Goal: Find specific page/section: Find specific page/section

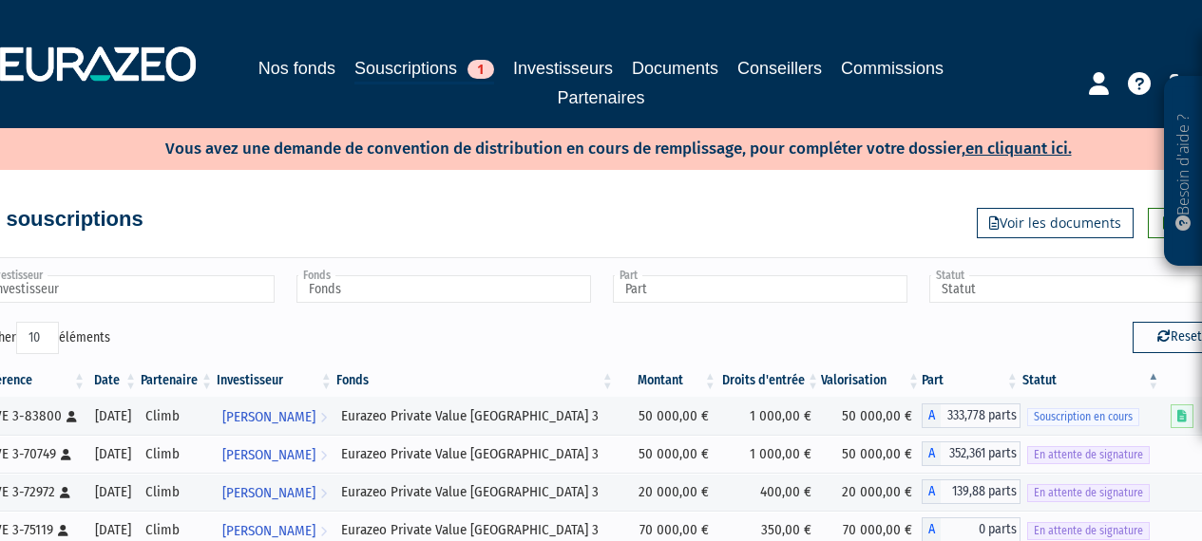
scroll to position [243, 0]
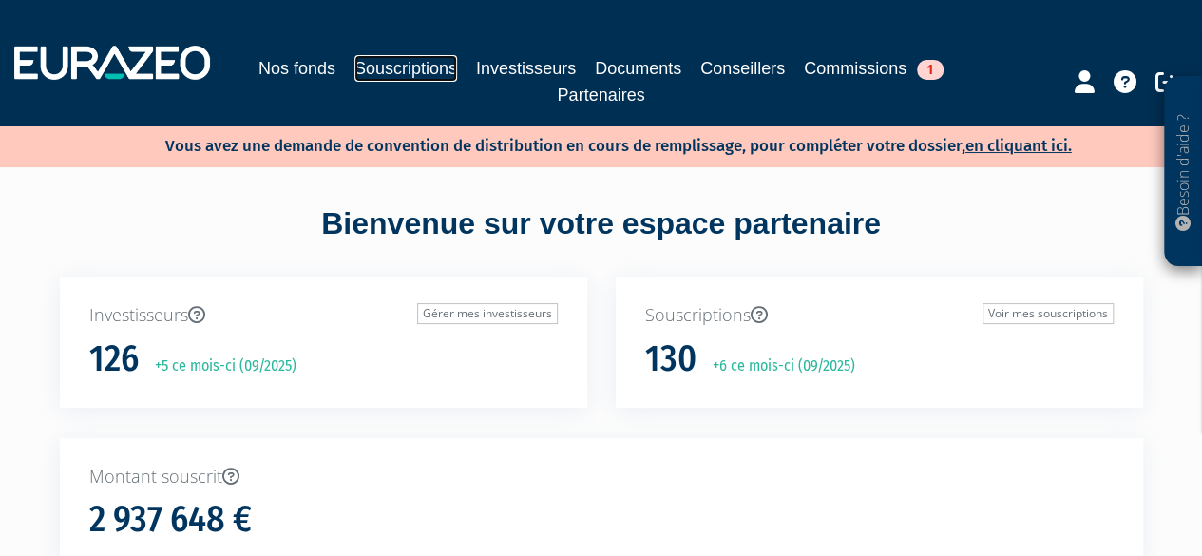
click at [380, 69] on link "Souscriptions" at bounding box center [405, 68] width 103 height 27
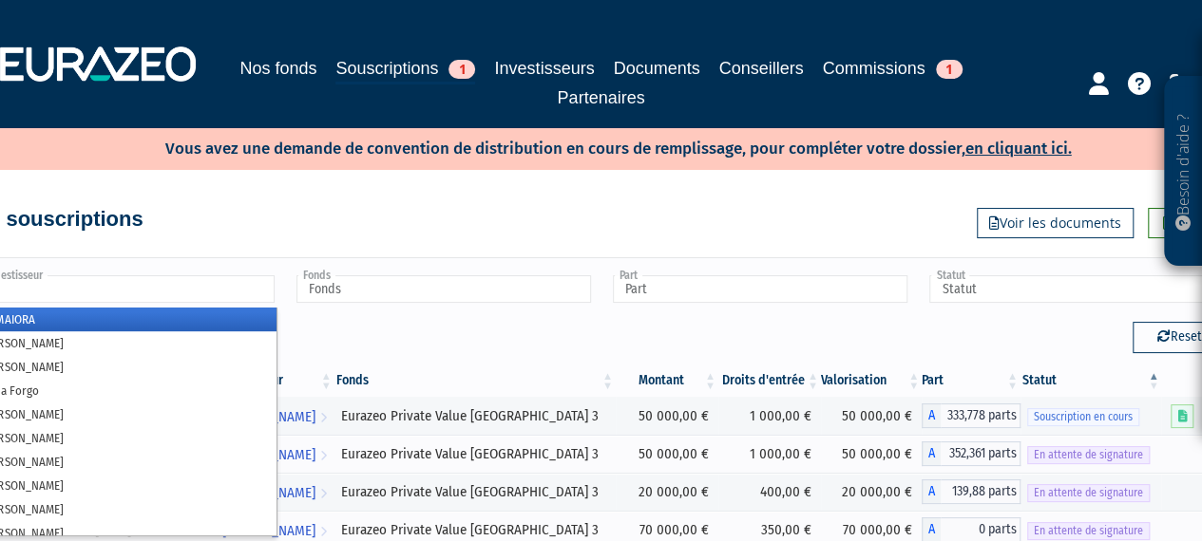
click at [226, 292] on input "text" at bounding box center [127, 289] width 294 height 28
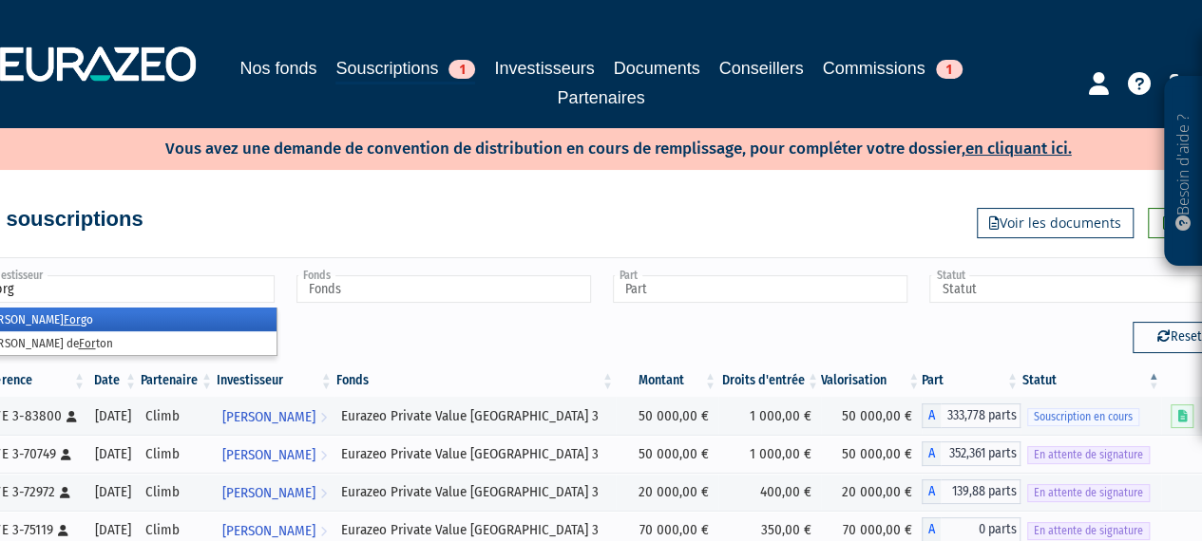
type input "forgo"
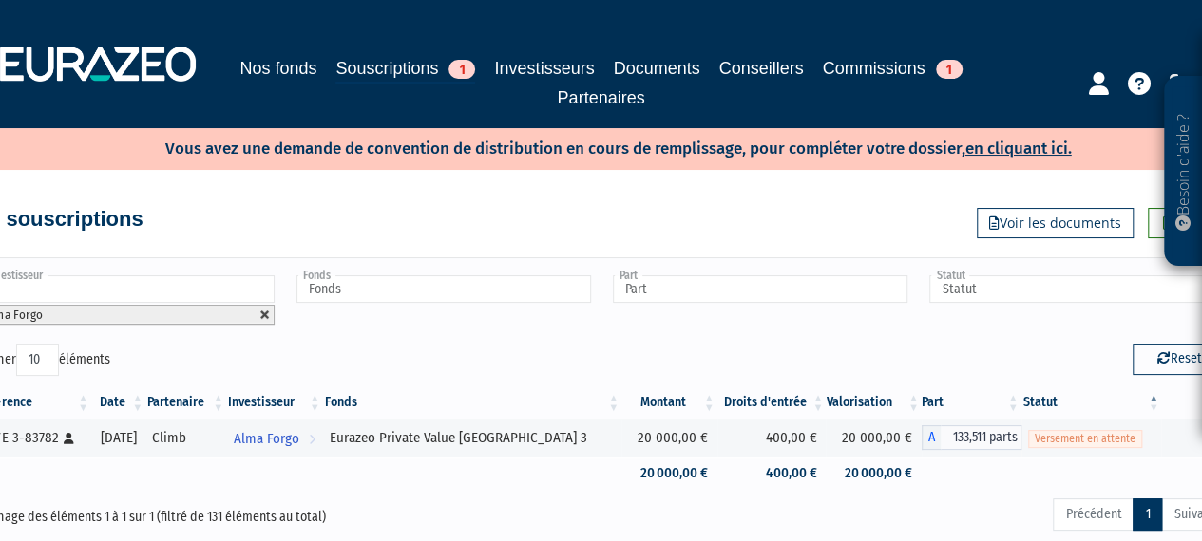
click at [267, 310] on link at bounding box center [264, 315] width 11 height 11
type input "Investisseur"
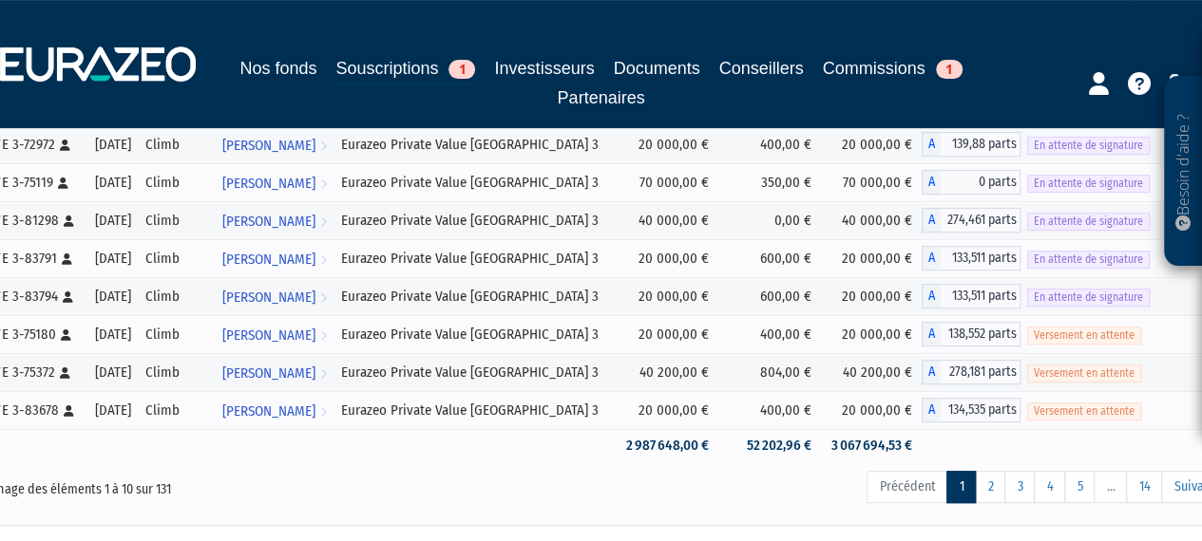
scroll to position [372, 0]
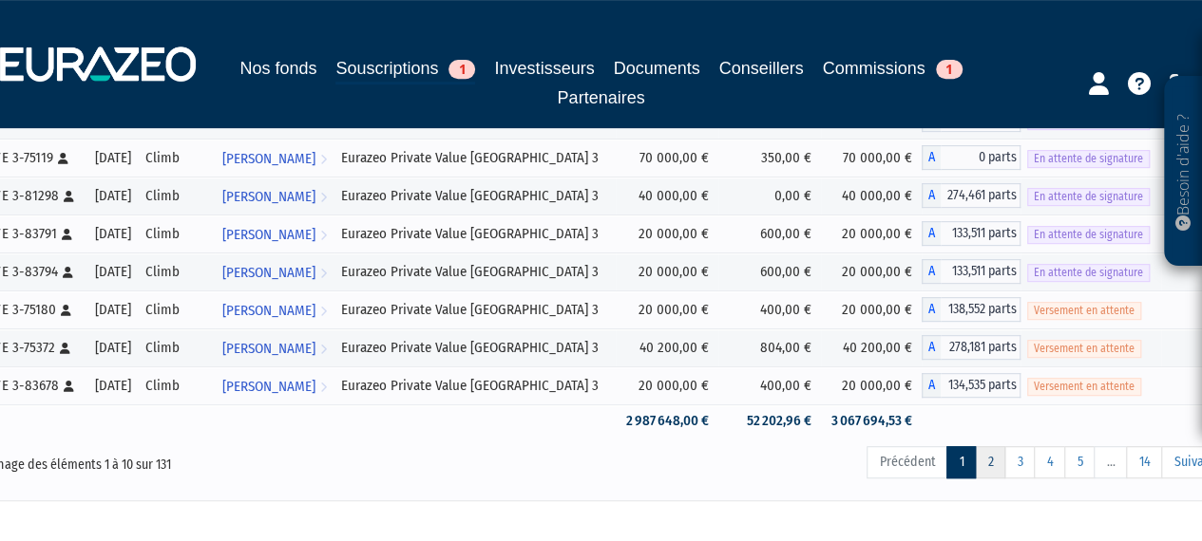
click at [994, 451] on link "2" at bounding box center [990, 462] width 30 height 32
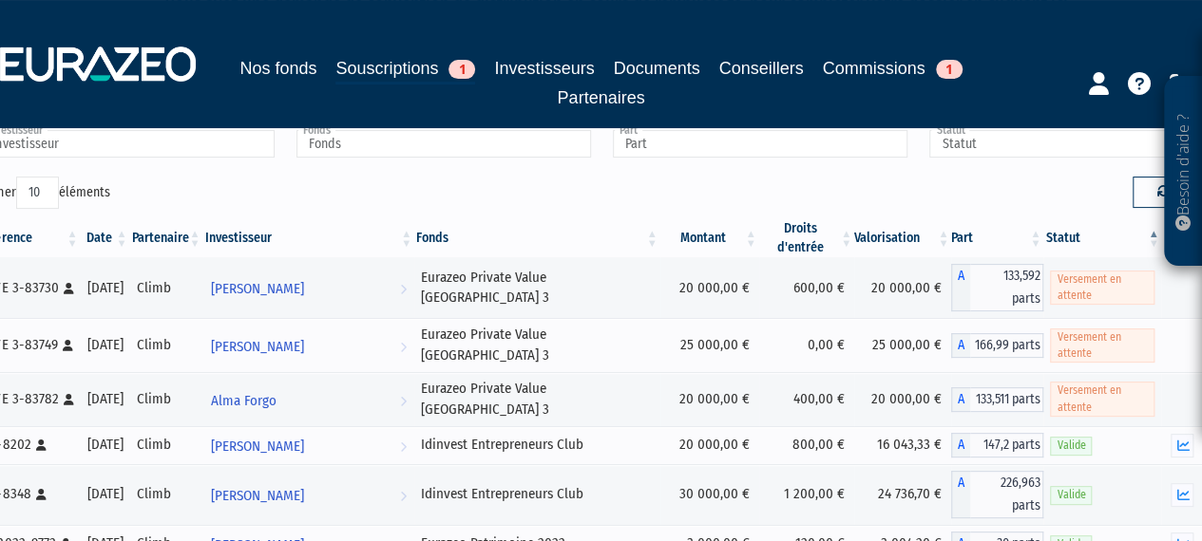
scroll to position [0, 0]
